Goal: Information Seeking & Learning: Learn about a topic

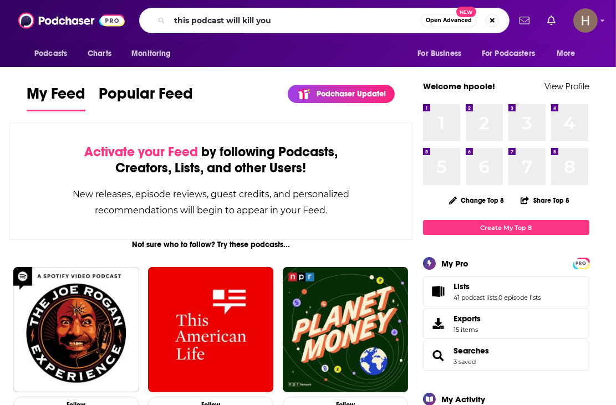
type input "this podcast will kill you"
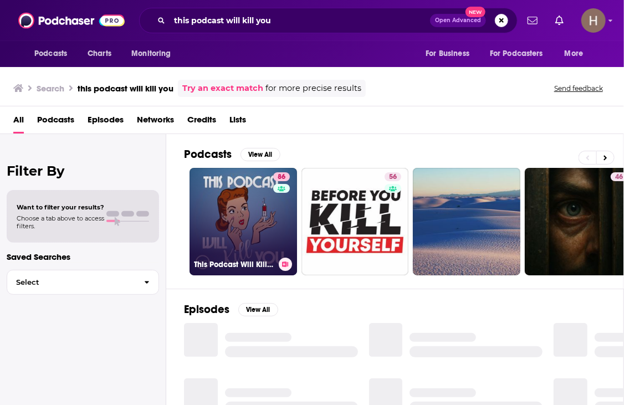
click at [263, 215] on link "86 This Podcast Will Kill You" at bounding box center [244, 222] width 108 height 108
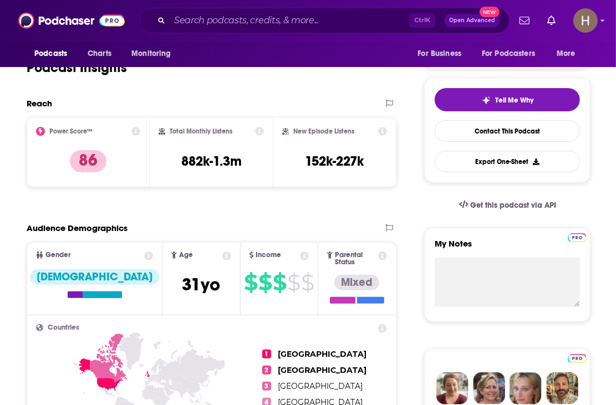
scroll to position [166, 0]
